Goal: Information Seeking & Learning: Learn about a topic

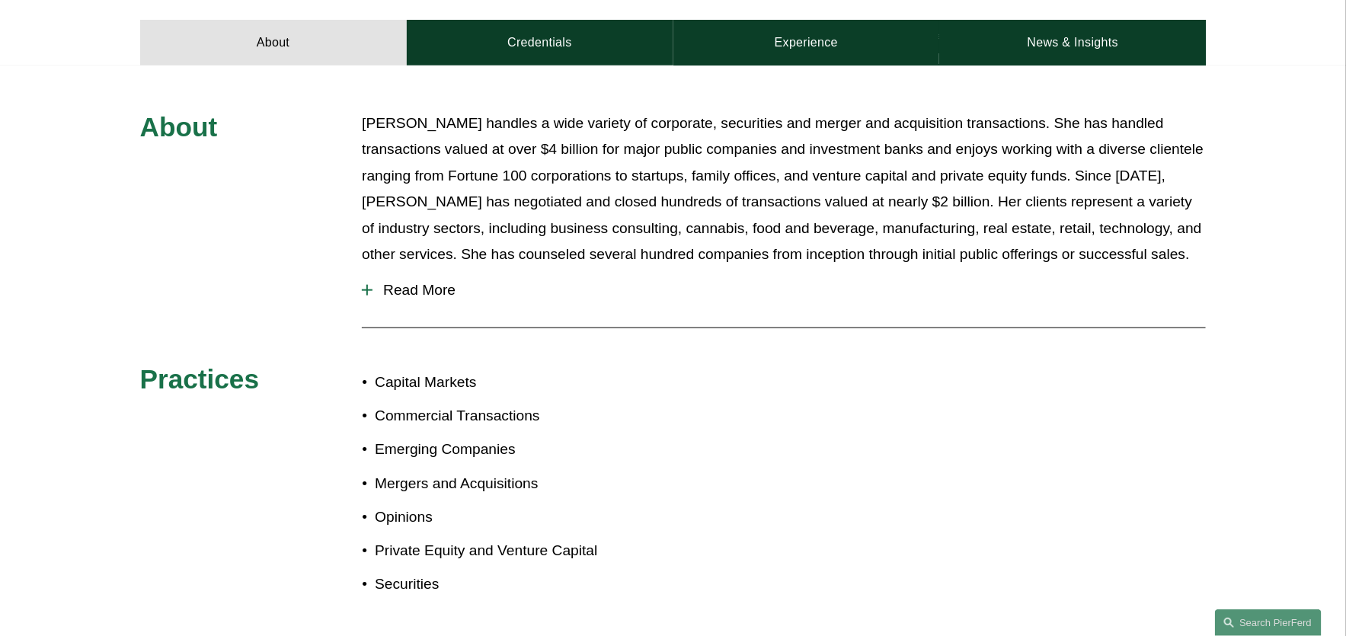
scroll to position [355, 0]
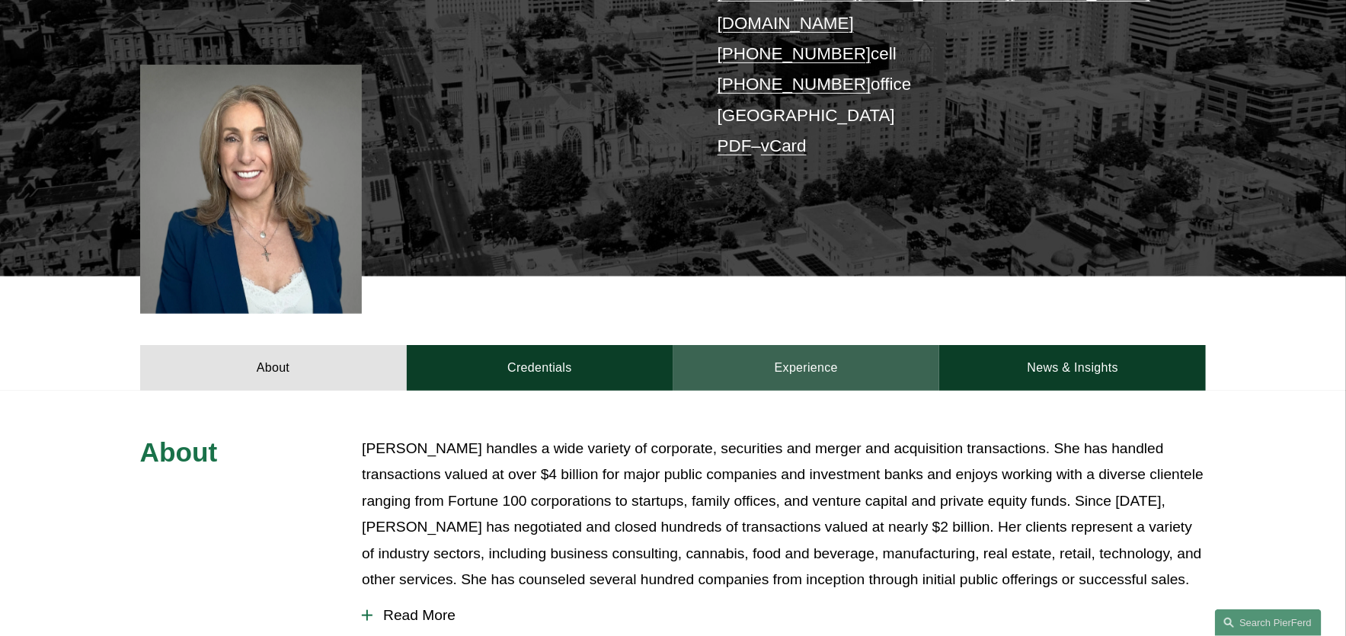
click at [732, 347] on link "Experience" at bounding box center [806, 368] width 267 height 46
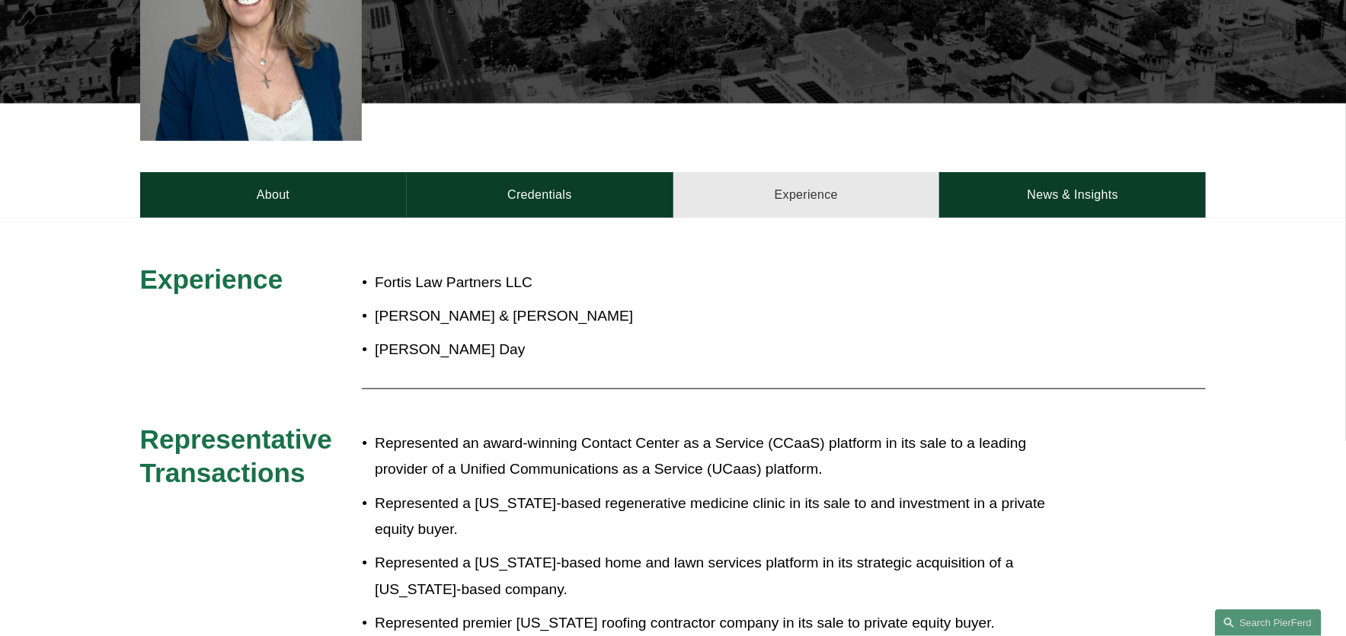
scroll to position [534, 0]
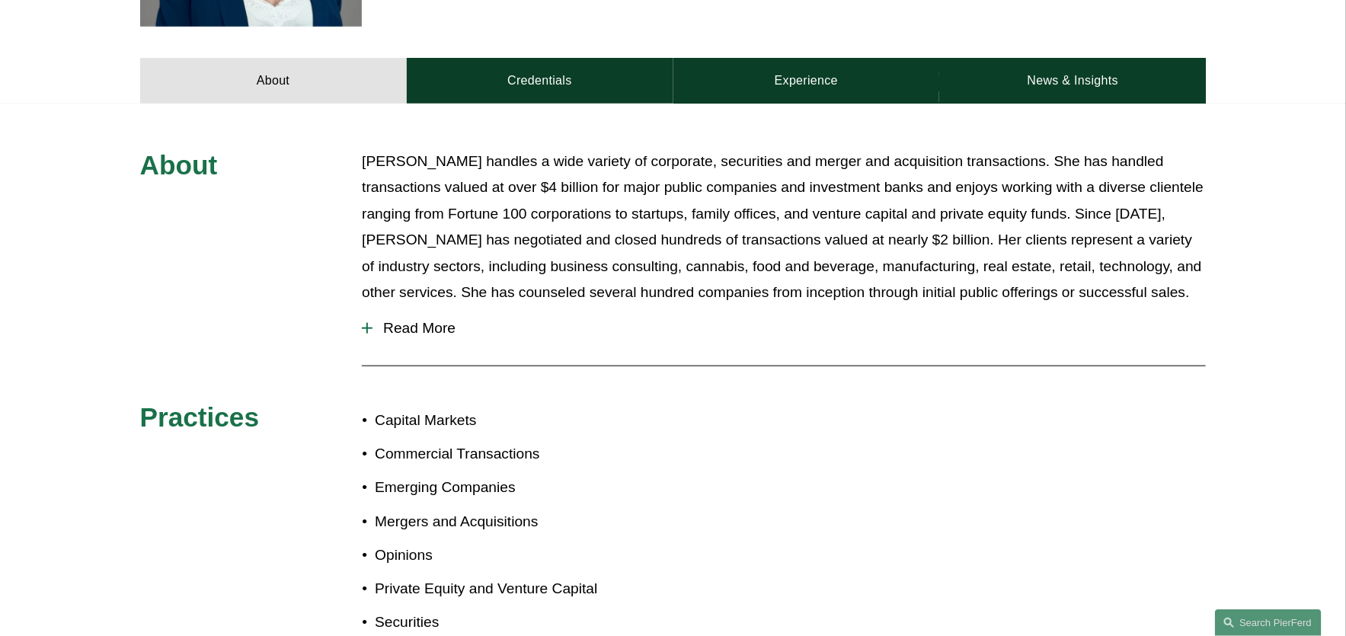
scroll to position [592, 0]
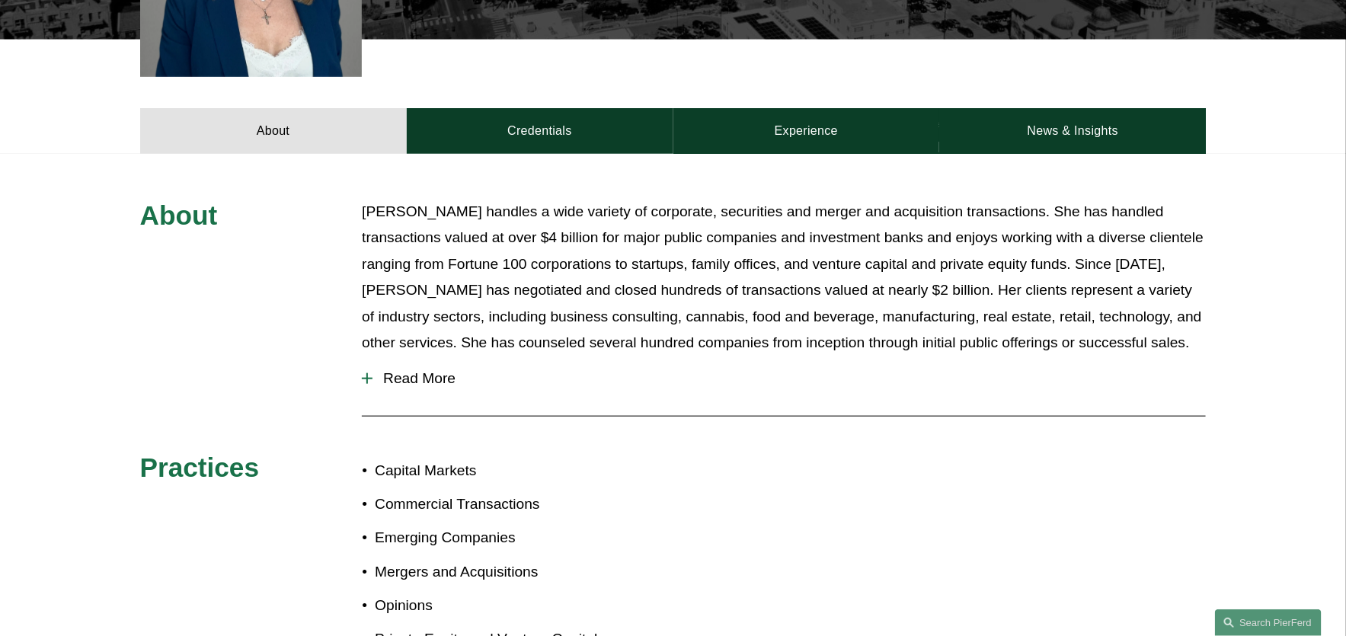
click at [439, 370] on span "Read More" at bounding box center [788, 378] width 833 height 17
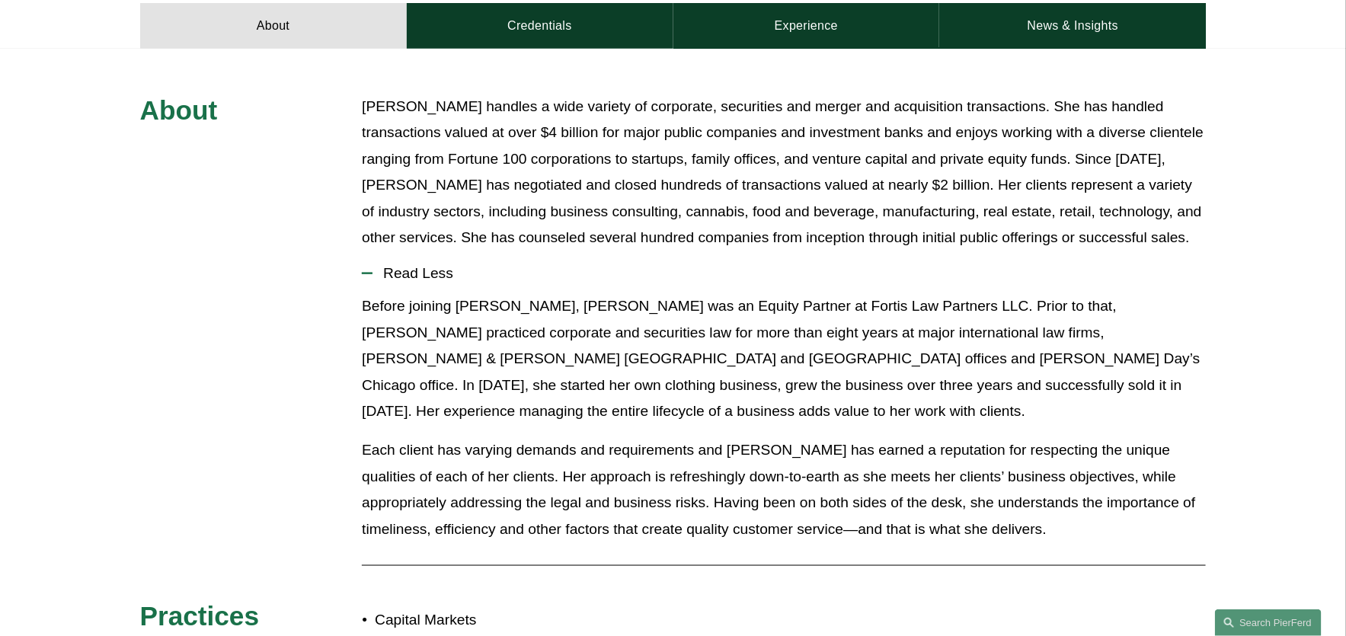
scroll to position [690, 0]
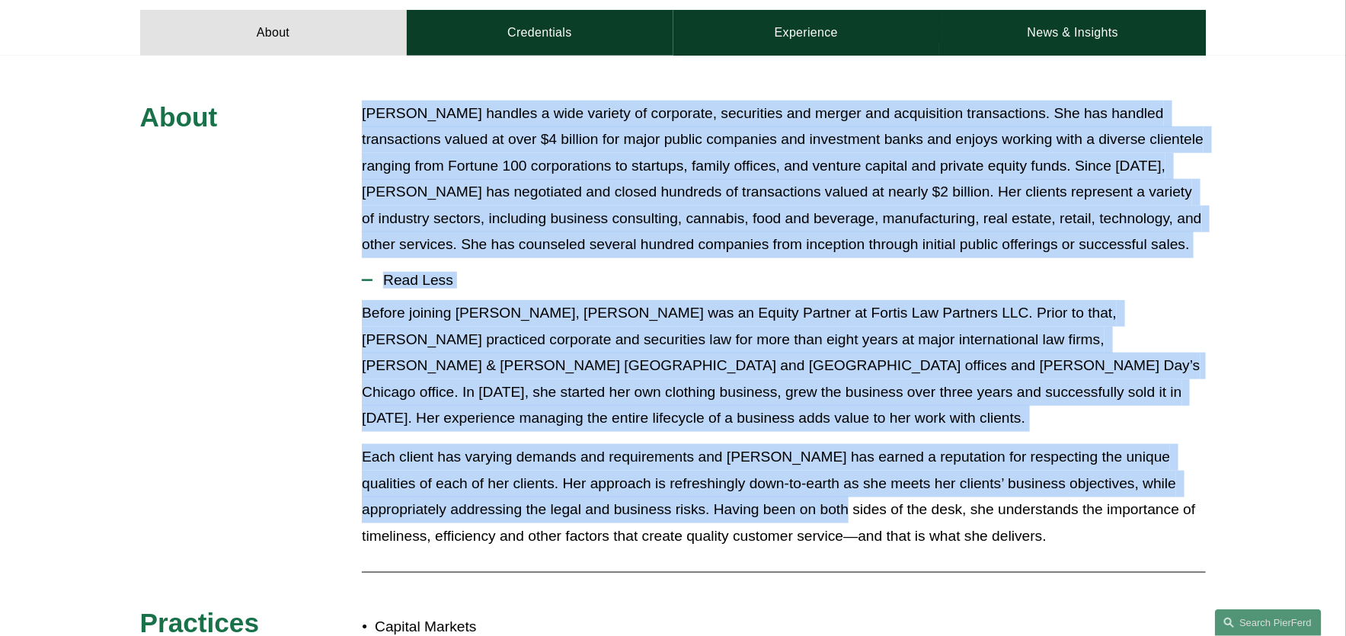
drag, startPoint x: 342, startPoint y: 74, endPoint x: 811, endPoint y: 468, distance: 613.0
click at [811, 468] on div "About [PERSON_NAME] handles a wide variety of corporate, securities and merger …" at bounding box center [673, 480] width 1346 height 848
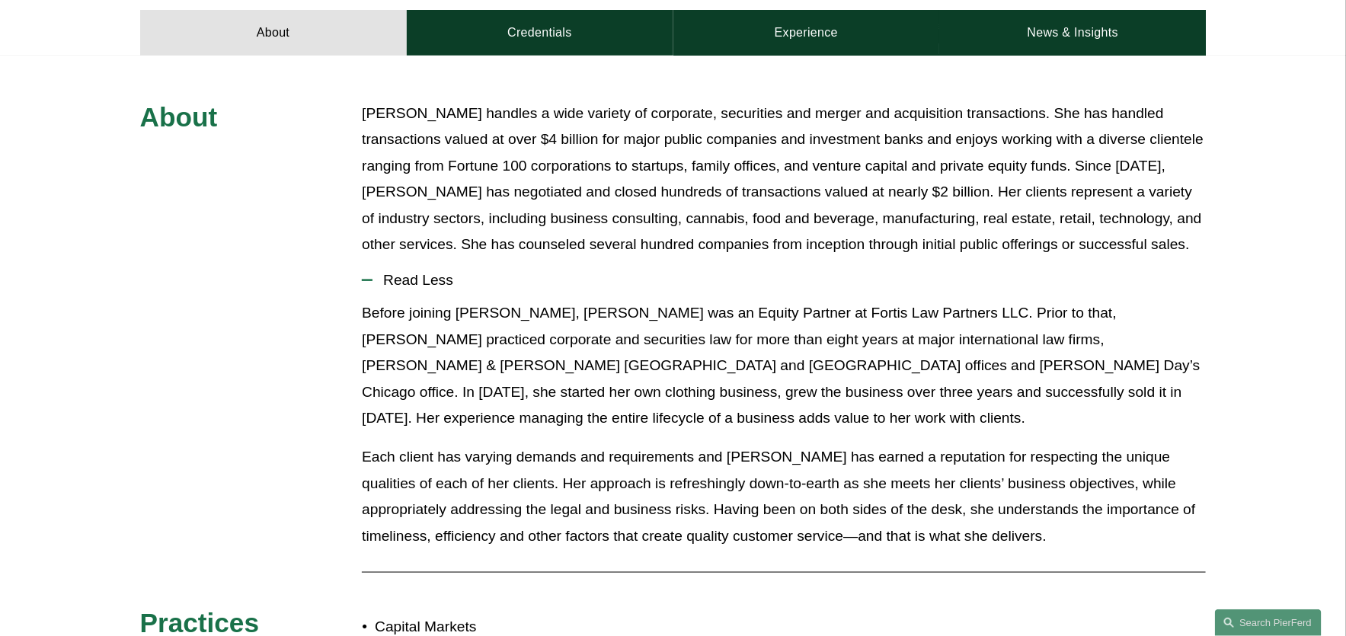
click at [1077, 500] on div "Before joining [PERSON_NAME], [PERSON_NAME] was an Equity Partner at Fortis Law…" at bounding box center [784, 430] width 844 height 260
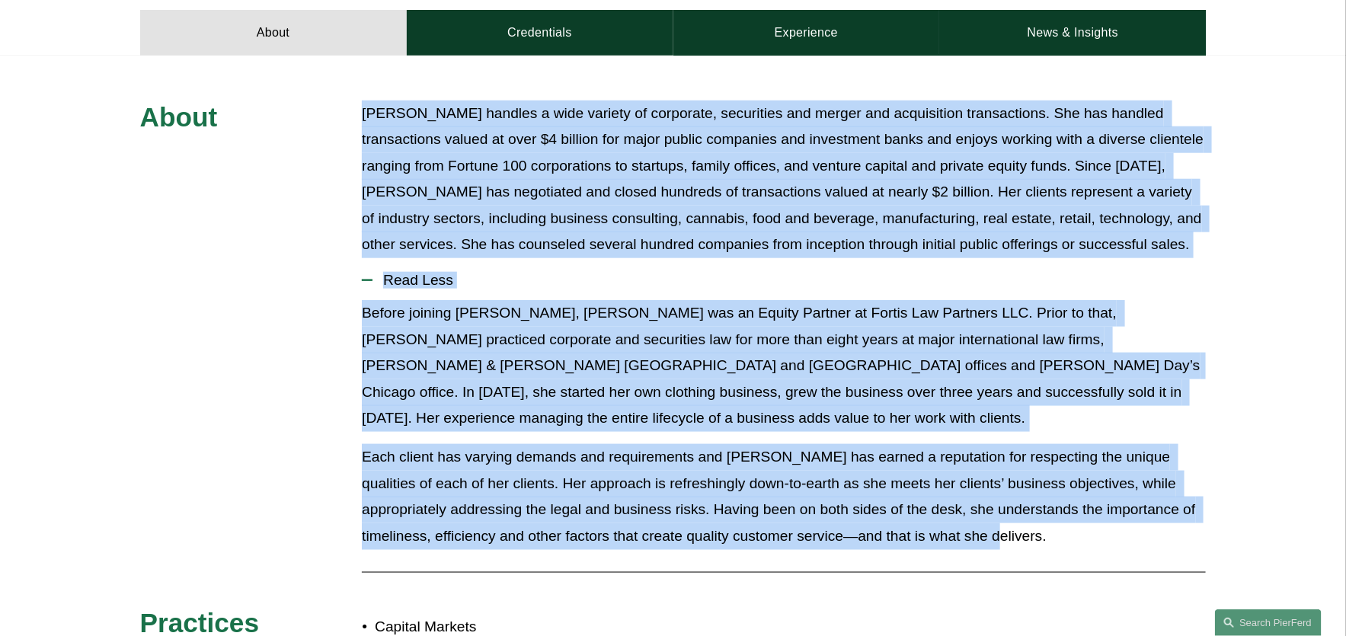
drag, startPoint x: 1056, startPoint y: 487, endPoint x: 318, endPoint y: 78, distance: 844.2
click at [318, 101] on div "About [PERSON_NAME] handles a wide variety of corporate, securities and merger …" at bounding box center [673, 480] width 1346 height 759
copy div "[PERSON_NAME] handles a wide variety of corporate, securities and merger and ac…"
